Goal: Find specific page/section: Find specific page/section

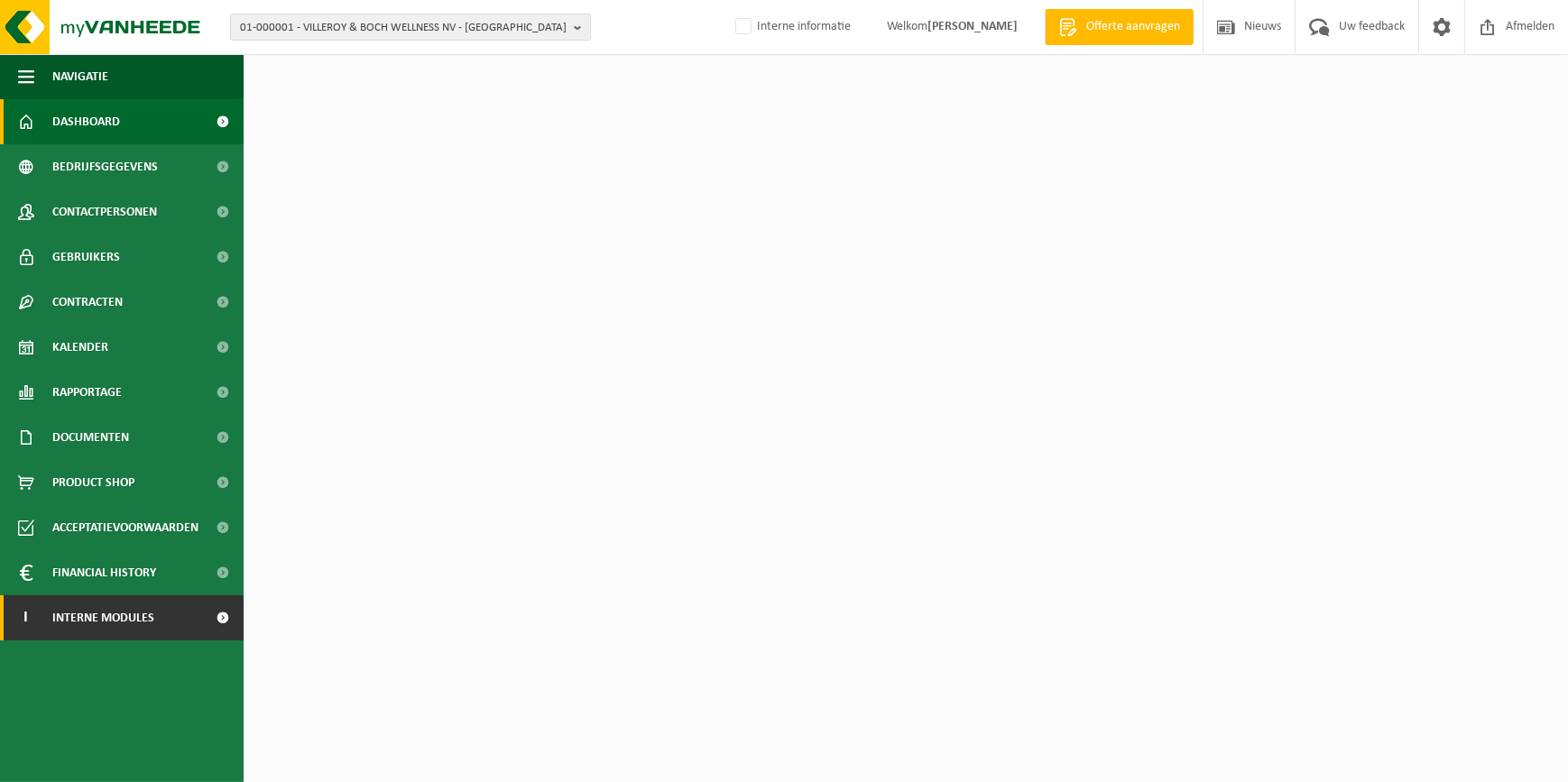
click at [89, 613] on span "Interne modules" at bounding box center [103, 617] width 102 height 45
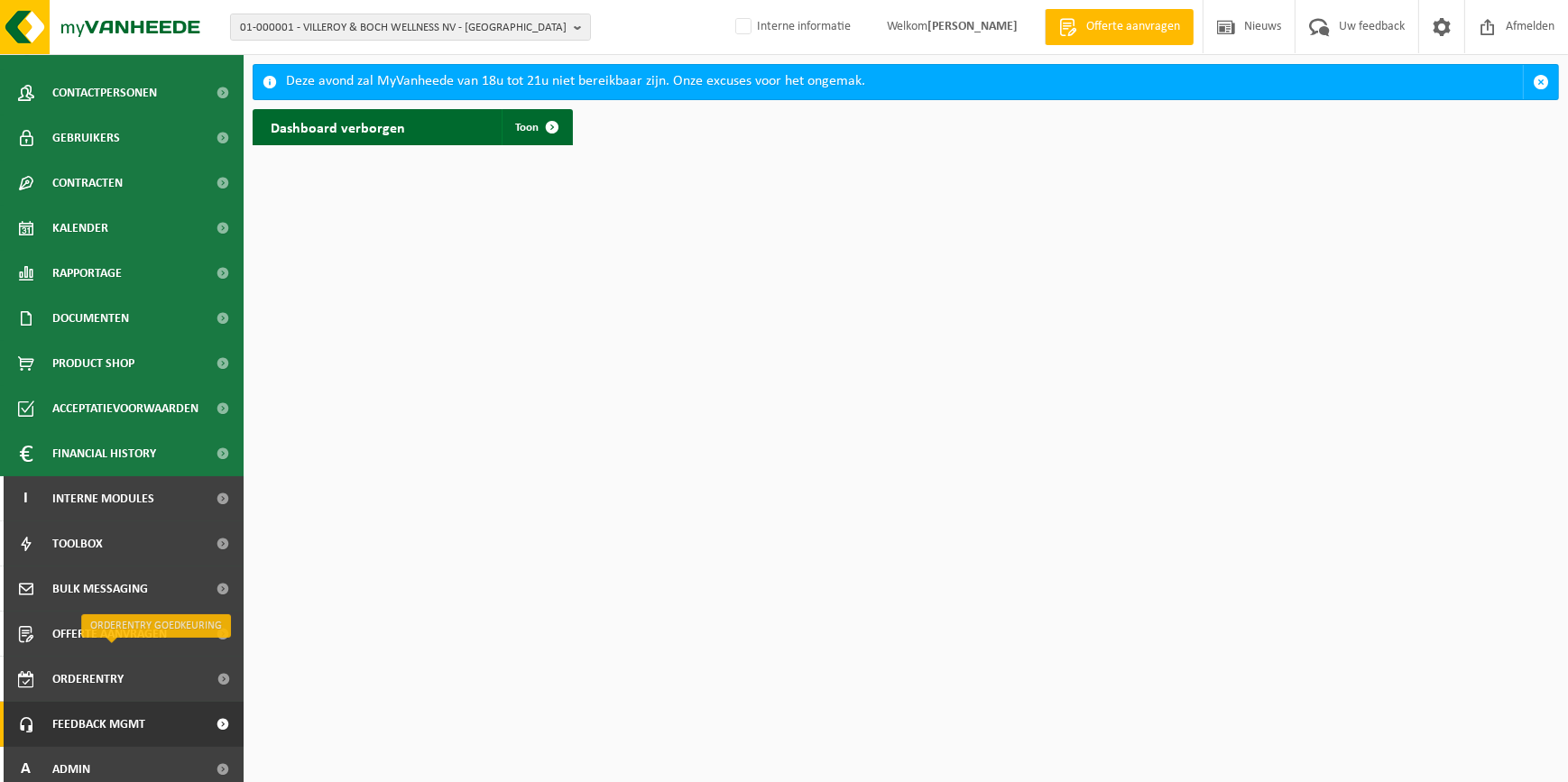
scroll to position [128, 0]
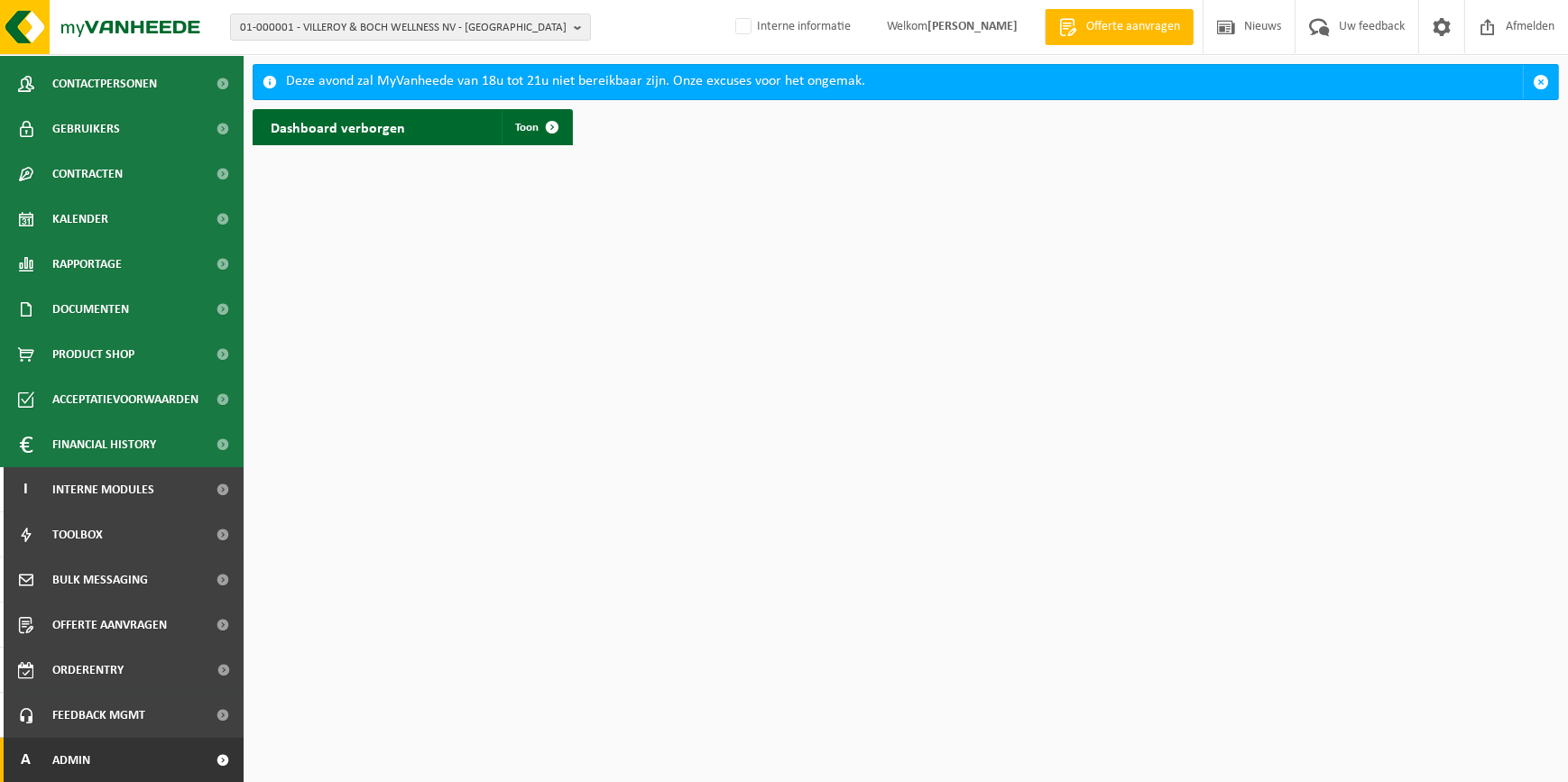
click at [123, 740] on link "A Admin" at bounding box center [121, 760] width 244 height 45
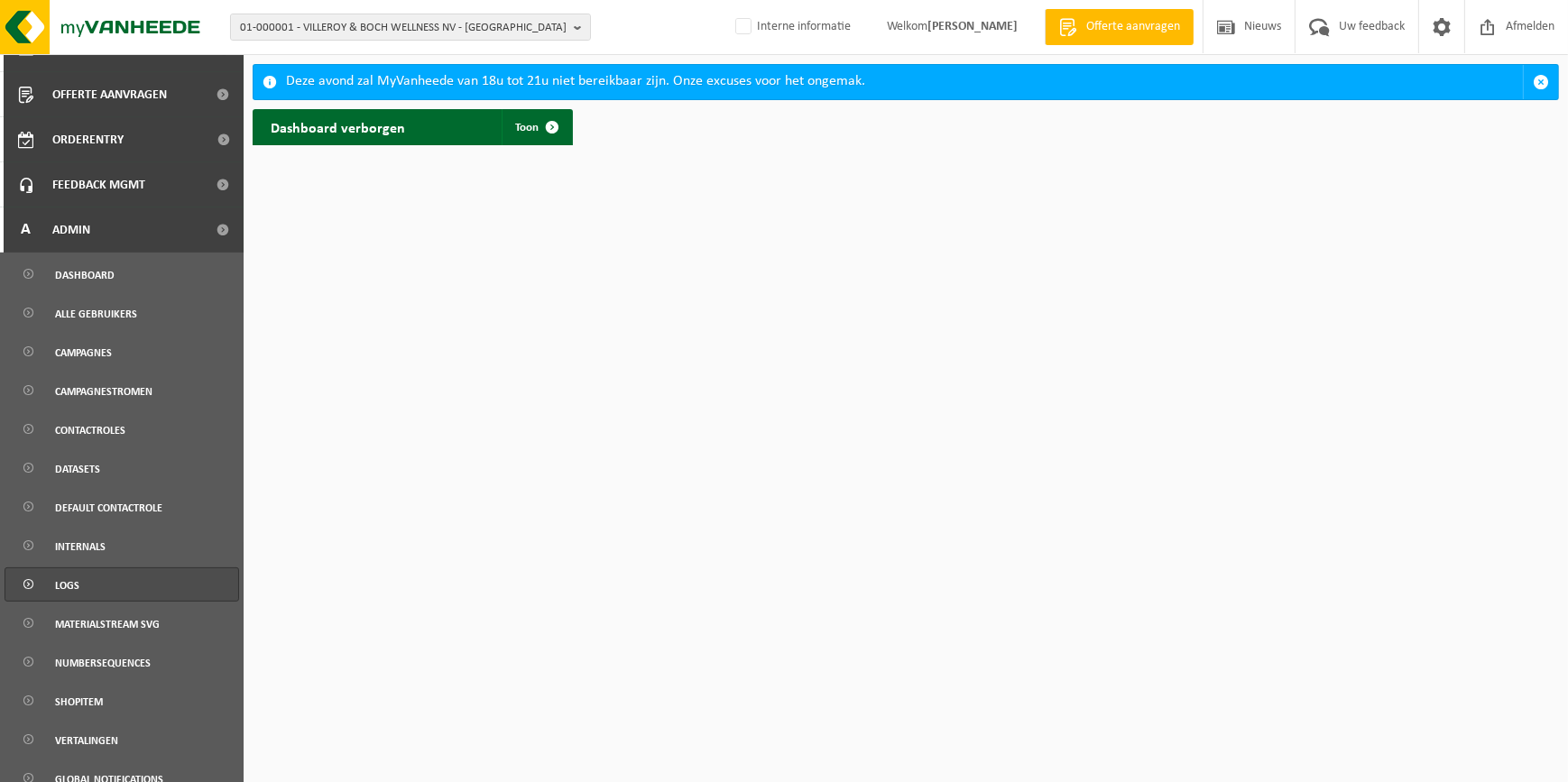
scroll to position [753, 0]
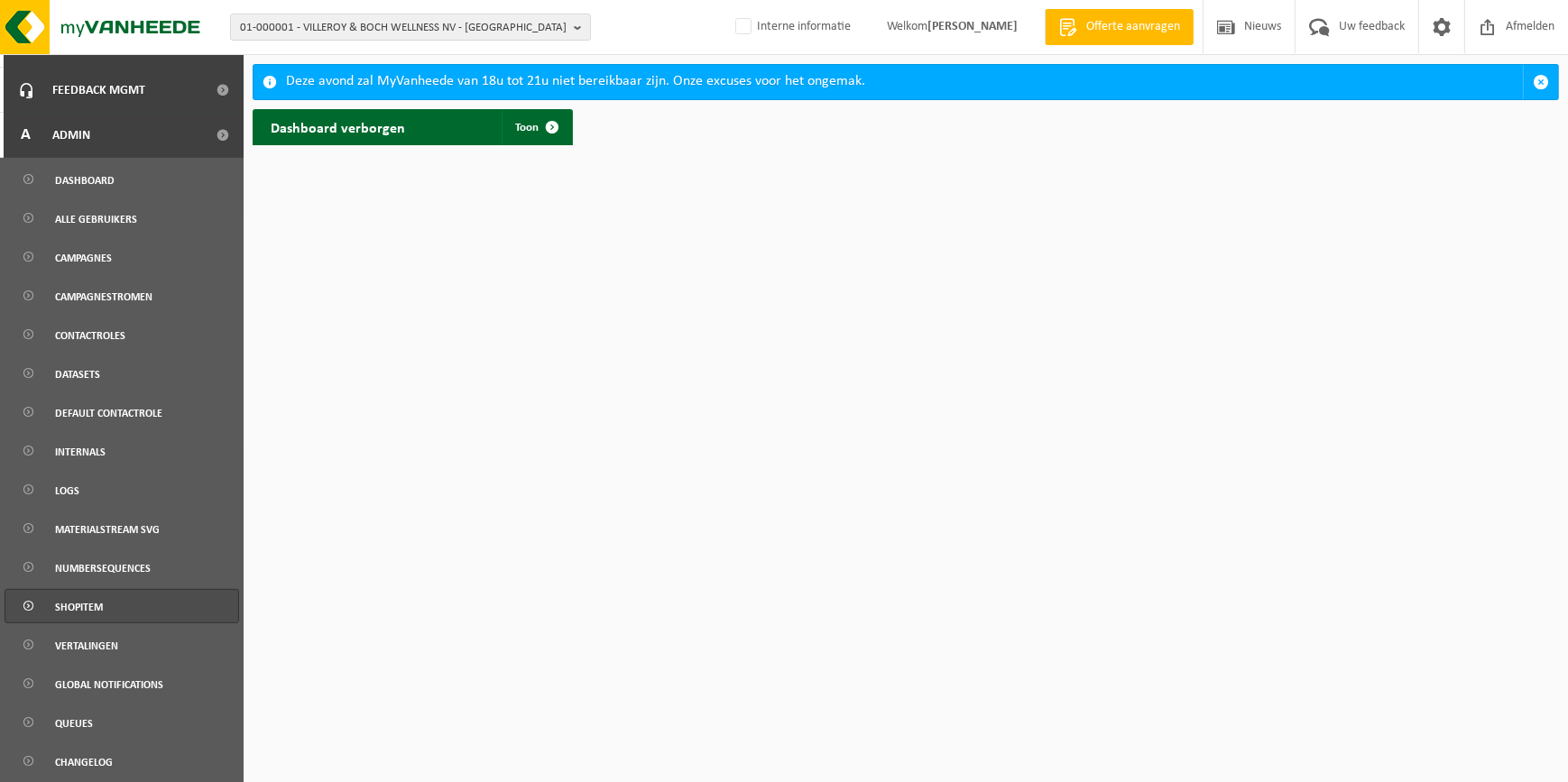
click at [105, 615] on link "Shopitem" at bounding box center [122, 606] width 235 height 34
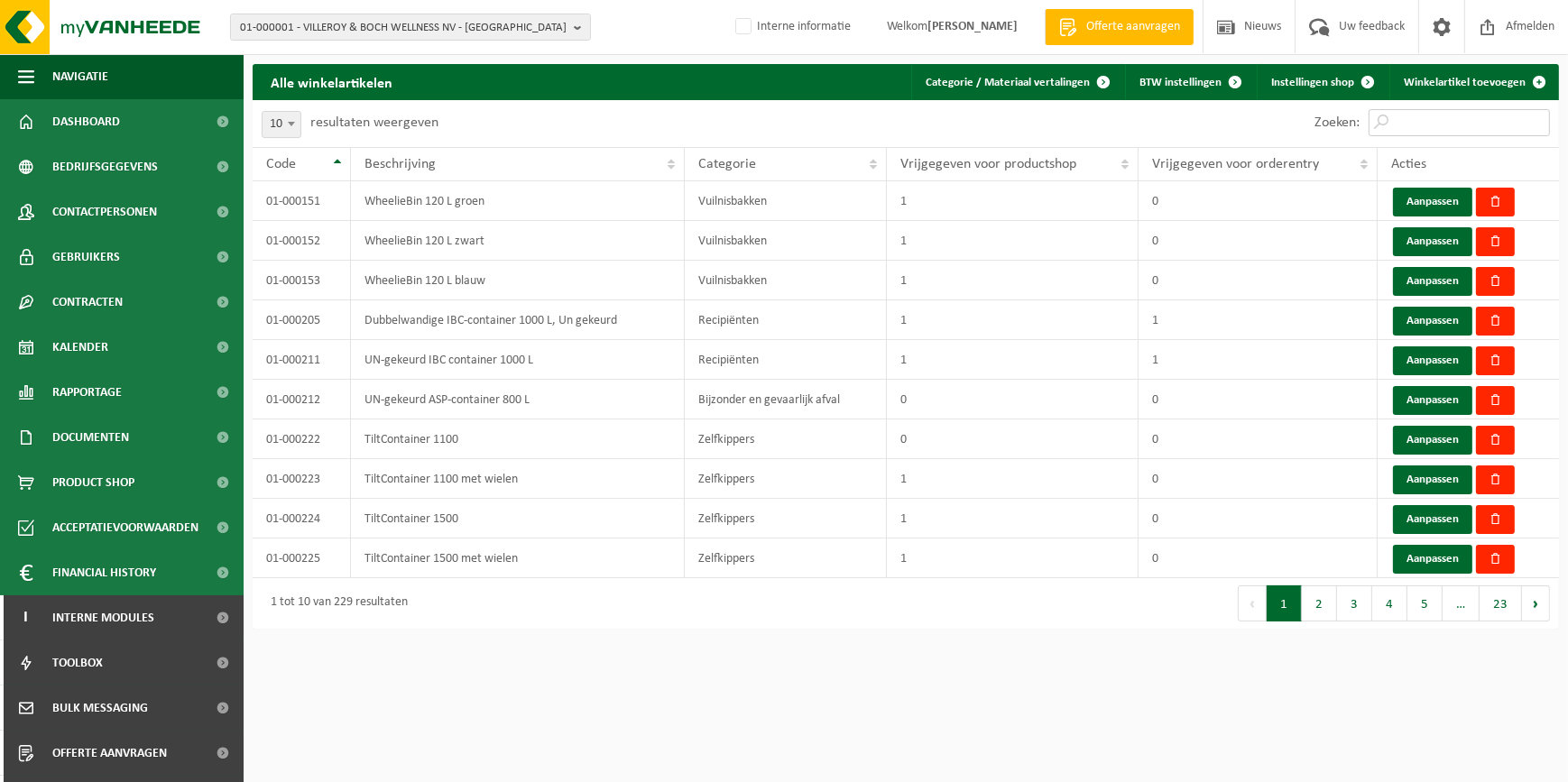
click at [1412, 126] on input "Zoeken:" at bounding box center [1459, 122] width 181 height 27
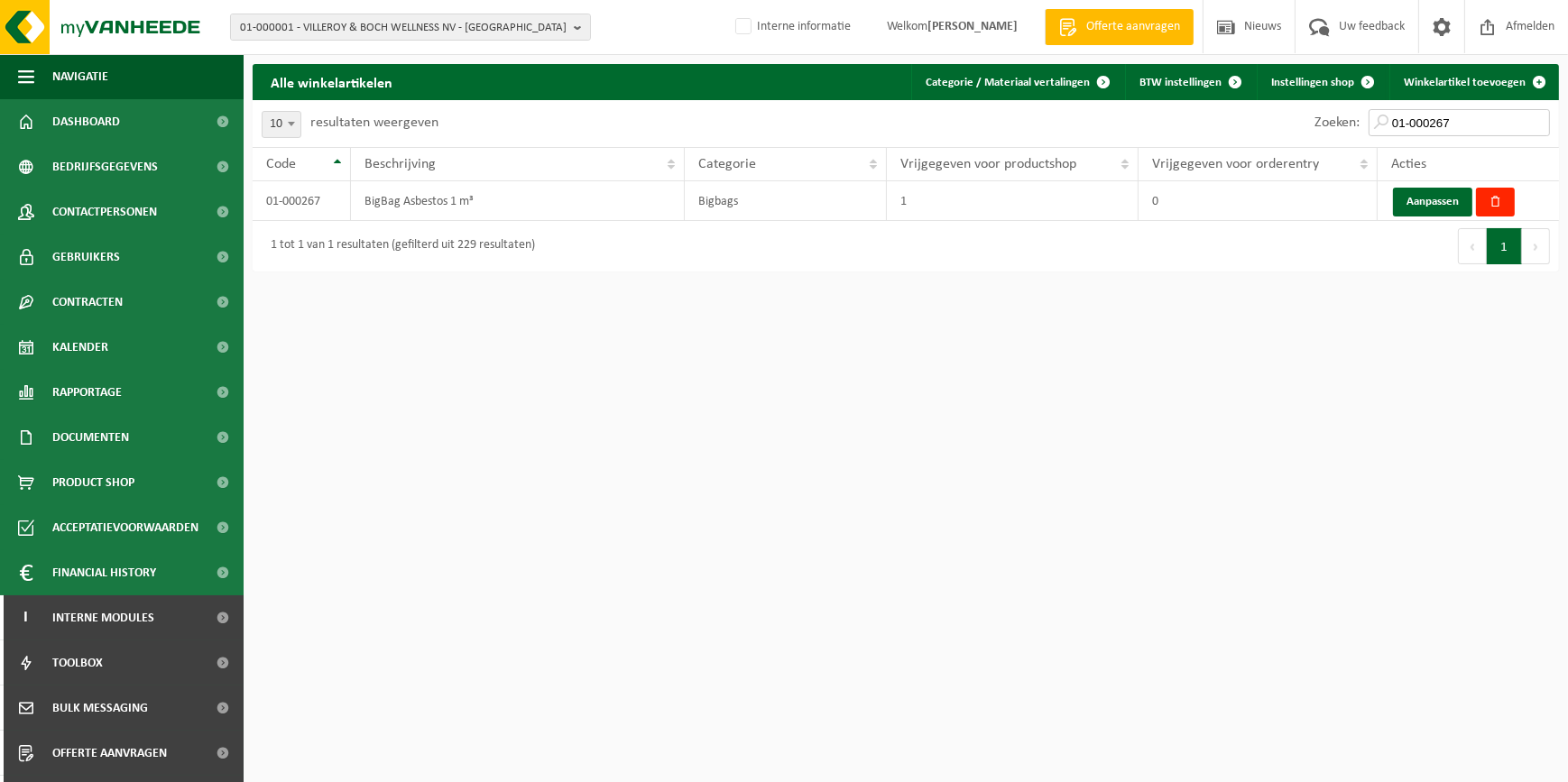
click at [1470, 122] on input "01-000267" at bounding box center [1459, 122] width 181 height 27
click at [1466, 120] on input "01-000269" at bounding box center [1459, 122] width 181 height 27
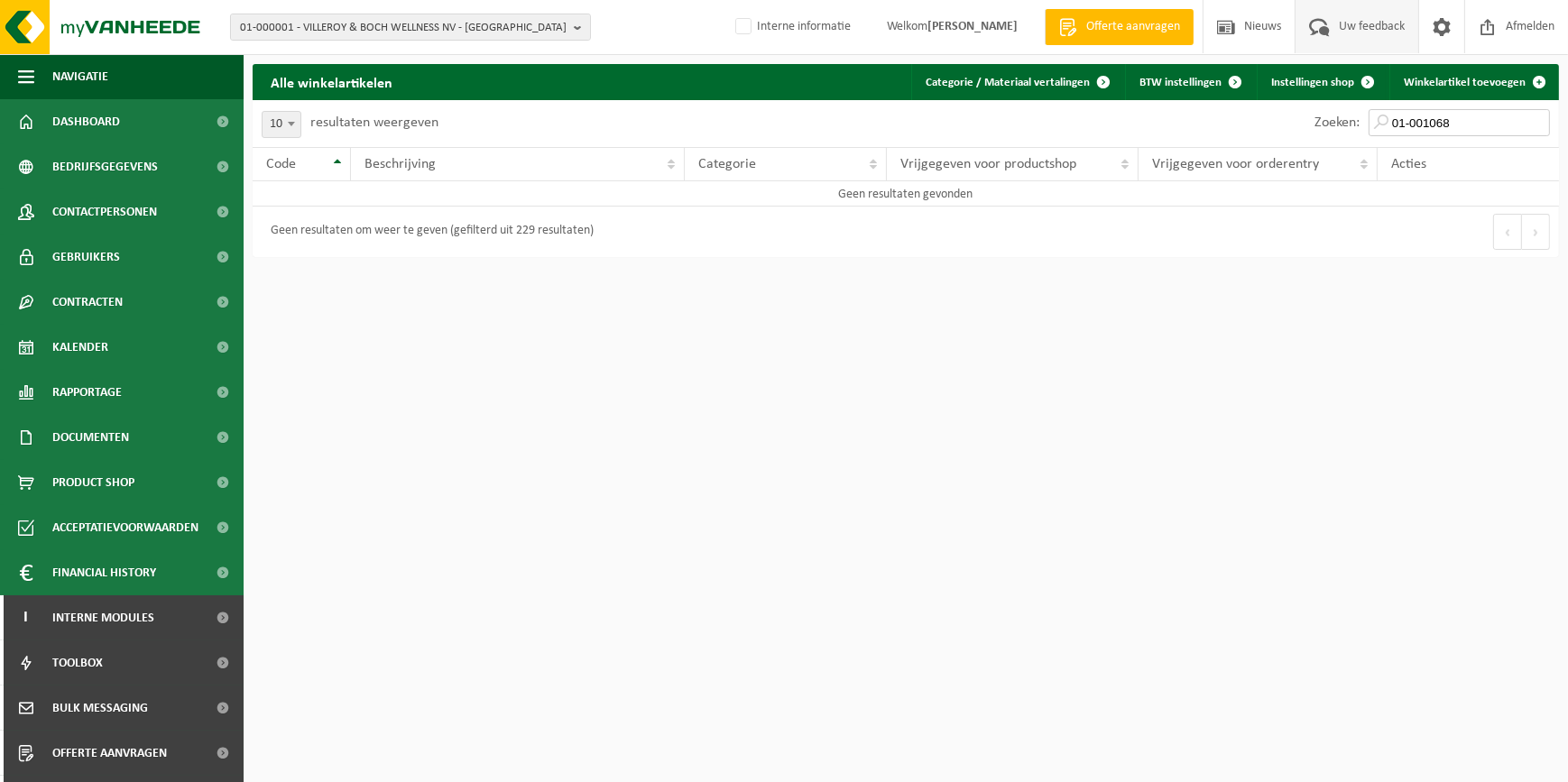
type input "01-001068"
